Goal: Find specific page/section: Find specific page/section

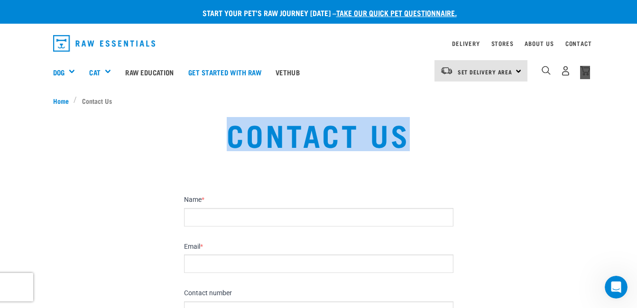
drag, startPoint x: 636, startPoint y: 89, endPoint x: 636, endPoint y: 131, distance: 42.2
click at [636, 131] on div "Start your pet’s raw journey [DATE] – take our quick pet questionnaire. Deliver…" at bounding box center [318, 285] width 637 height 570
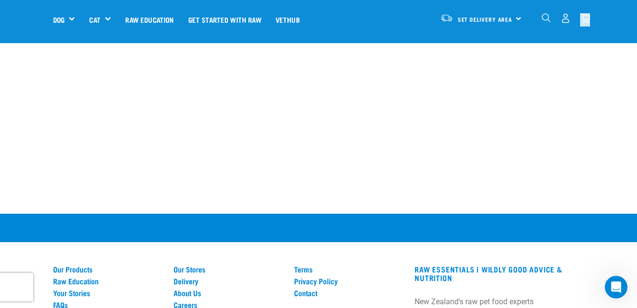
scroll to position [609, 0]
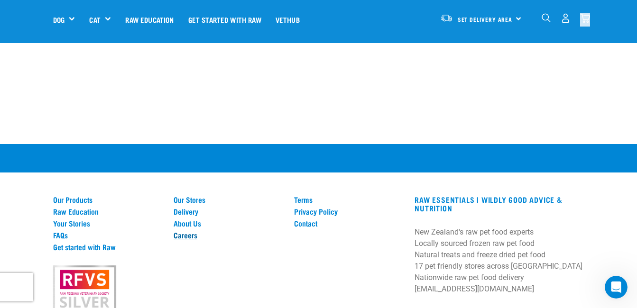
click at [177, 231] on link "Careers" at bounding box center [227, 235] width 109 height 9
